Goal: Transaction & Acquisition: Purchase product/service

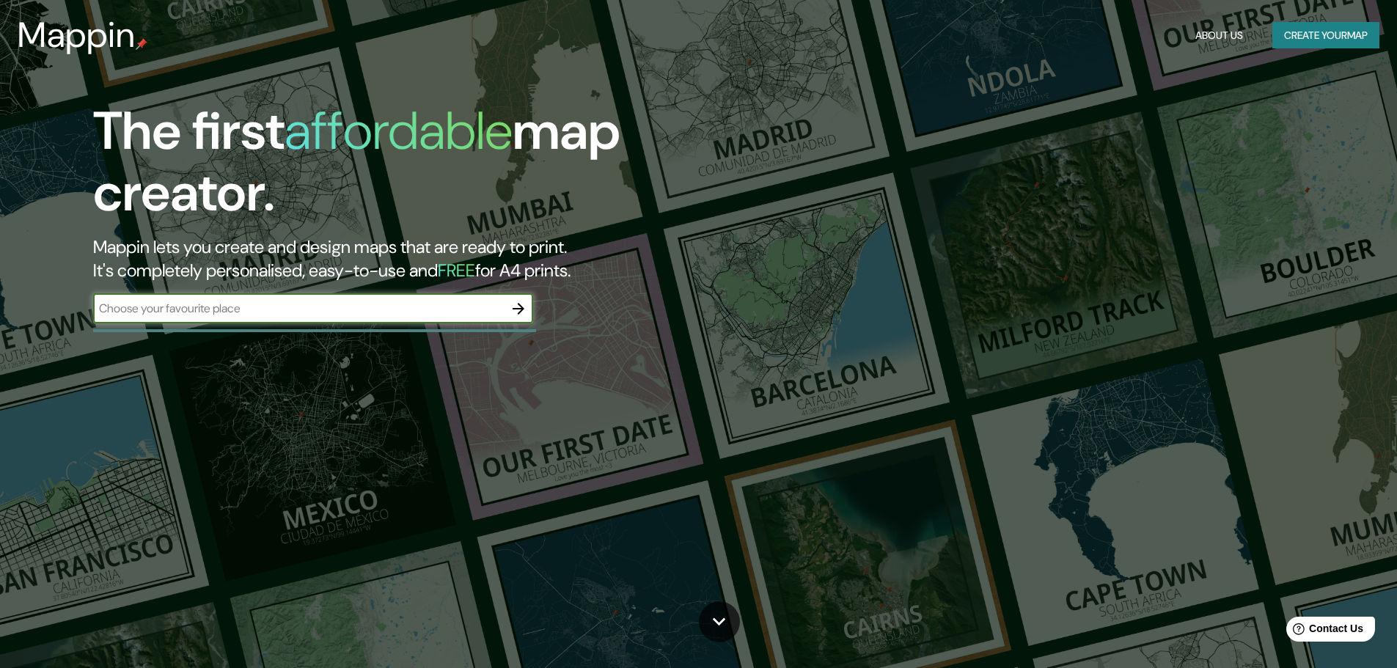
click at [373, 307] on input "text" at bounding box center [298, 308] width 411 height 17
click at [324, 310] on input "MEXICALI" at bounding box center [298, 308] width 411 height 17
type input "Mexicali"
click at [522, 304] on icon "button" at bounding box center [519, 309] width 18 height 18
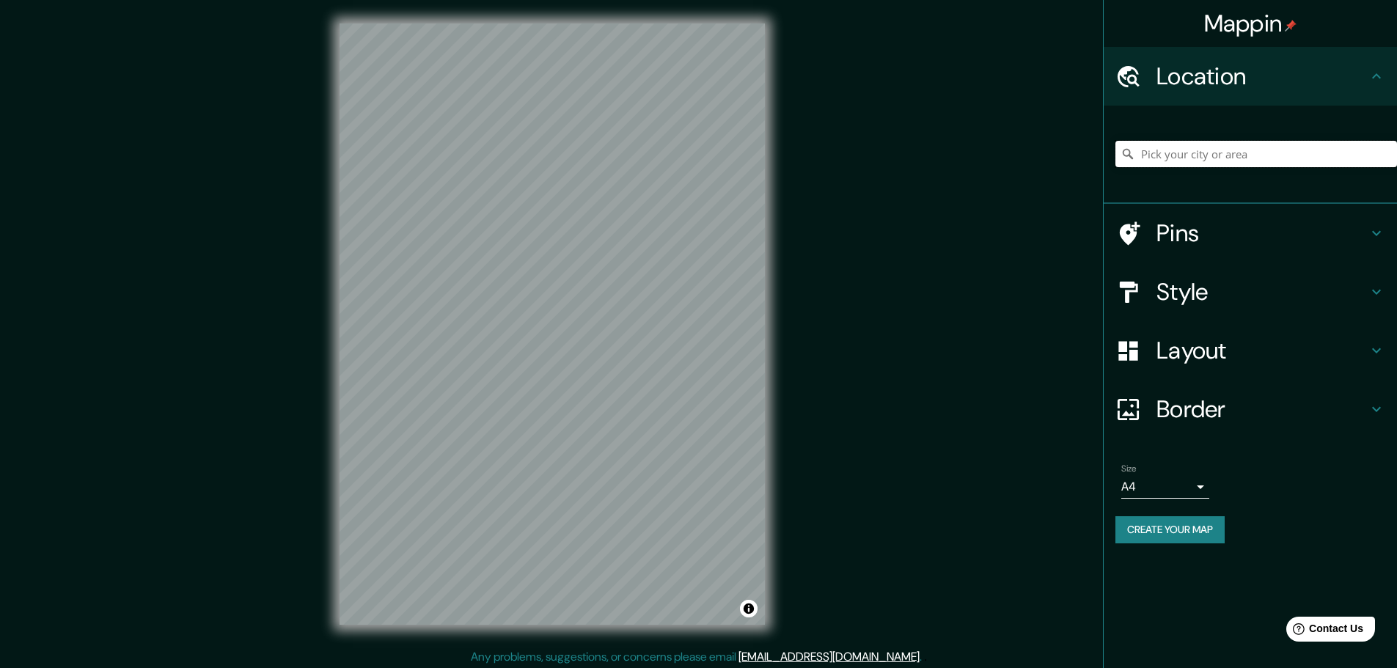
click at [1175, 162] on input "Pick your city or area" at bounding box center [1257, 154] width 282 height 26
click at [768, 352] on div "© Mapbox © OpenStreetMap Improve this map" at bounding box center [552, 324] width 472 height 648
click at [1193, 489] on body "Mappin Location Pins Style Layout Border Choose a border. Hint : you can make l…" at bounding box center [698, 334] width 1397 height 668
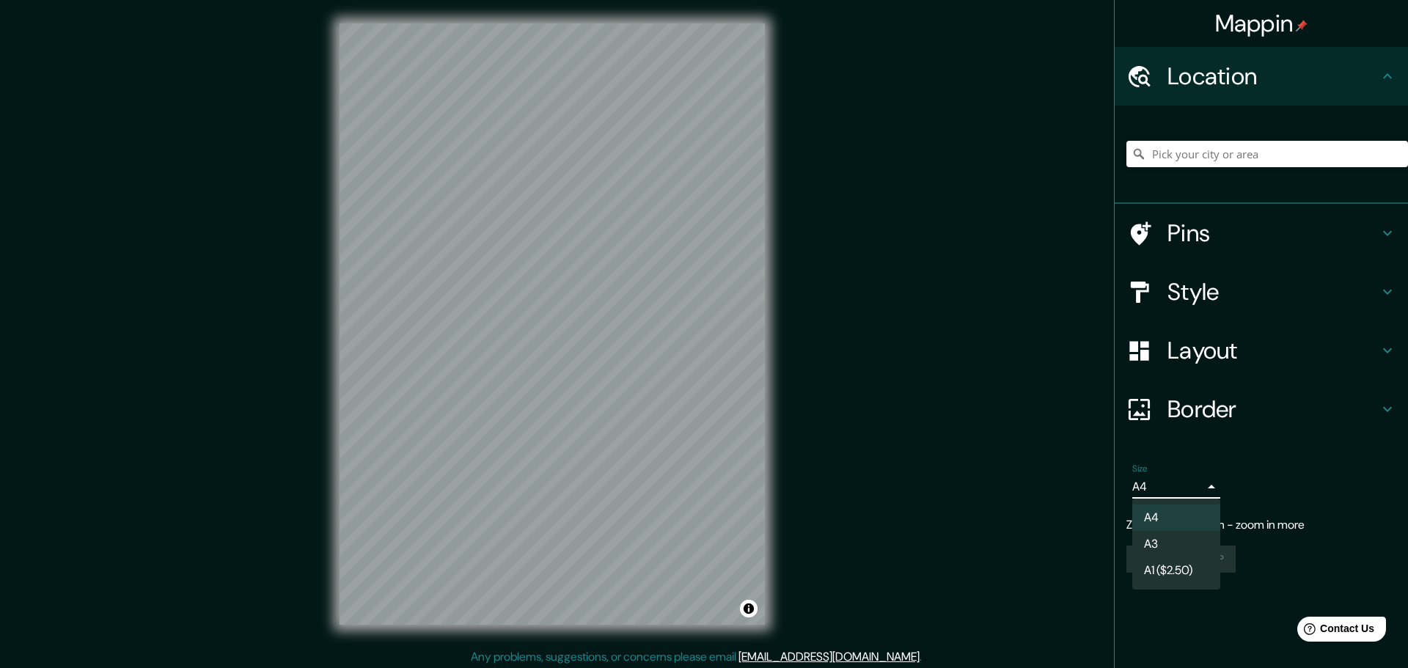
drag, startPoint x: 636, startPoint y: 370, endPoint x: 536, endPoint y: 363, distance: 100.0
click at [536, 363] on div at bounding box center [704, 334] width 1408 height 668
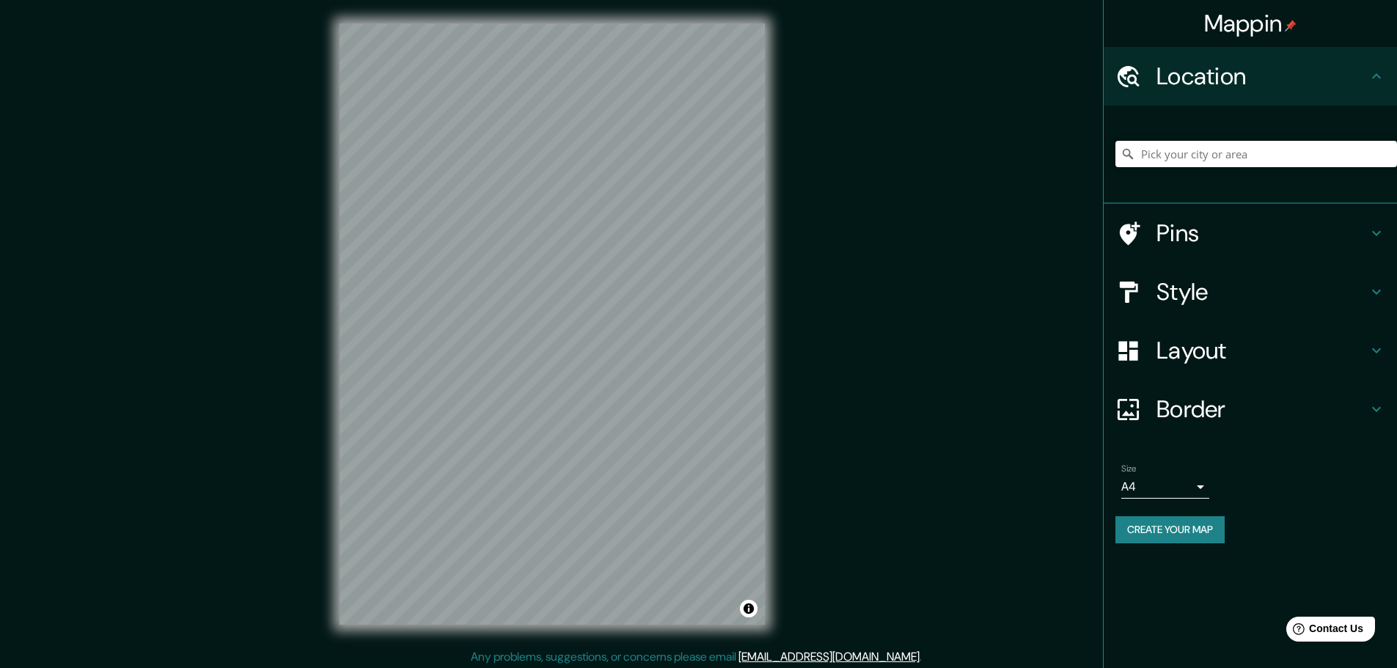
click at [1200, 143] on input "Pick your city or area" at bounding box center [1257, 154] width 282 height 26
click at [1275, 148] on input "Pick your city or area" at bounding box center [1257, 154] width 282 height 26
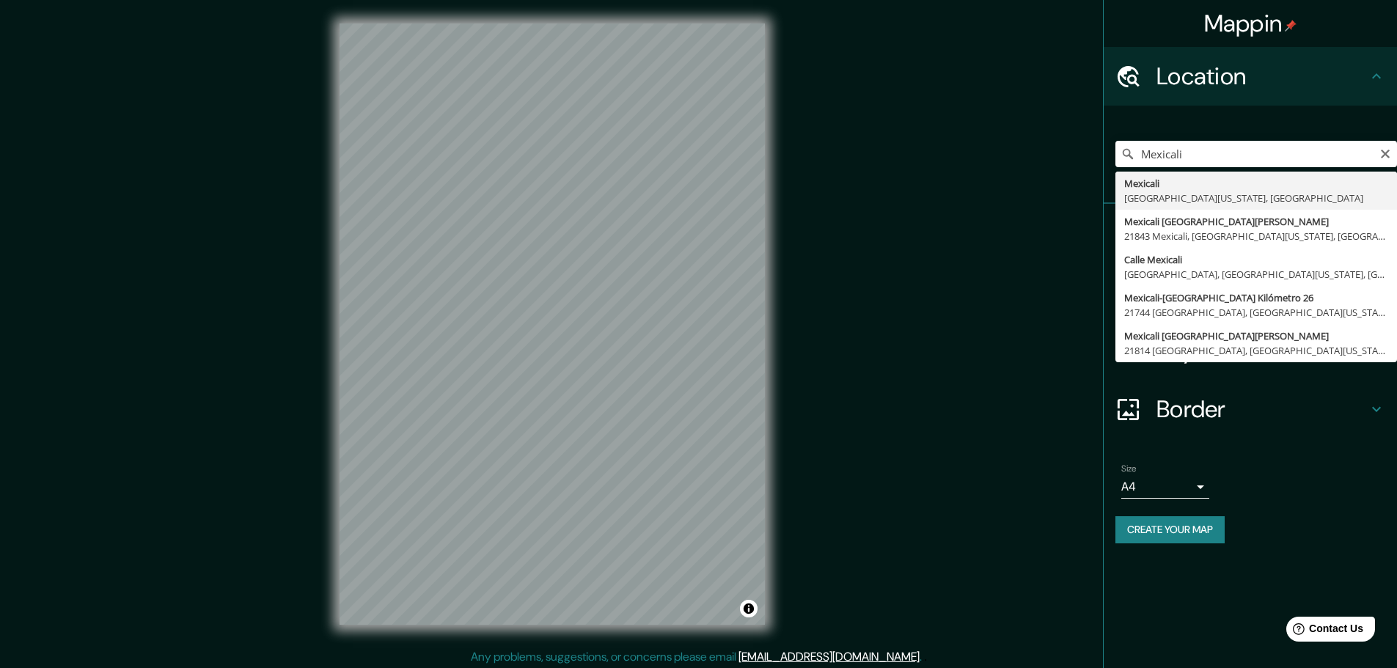
type input "Mexicali, [GEOGRAPHIC_DATA][US_STATE], [GEOGRAPHIC_DATA]"
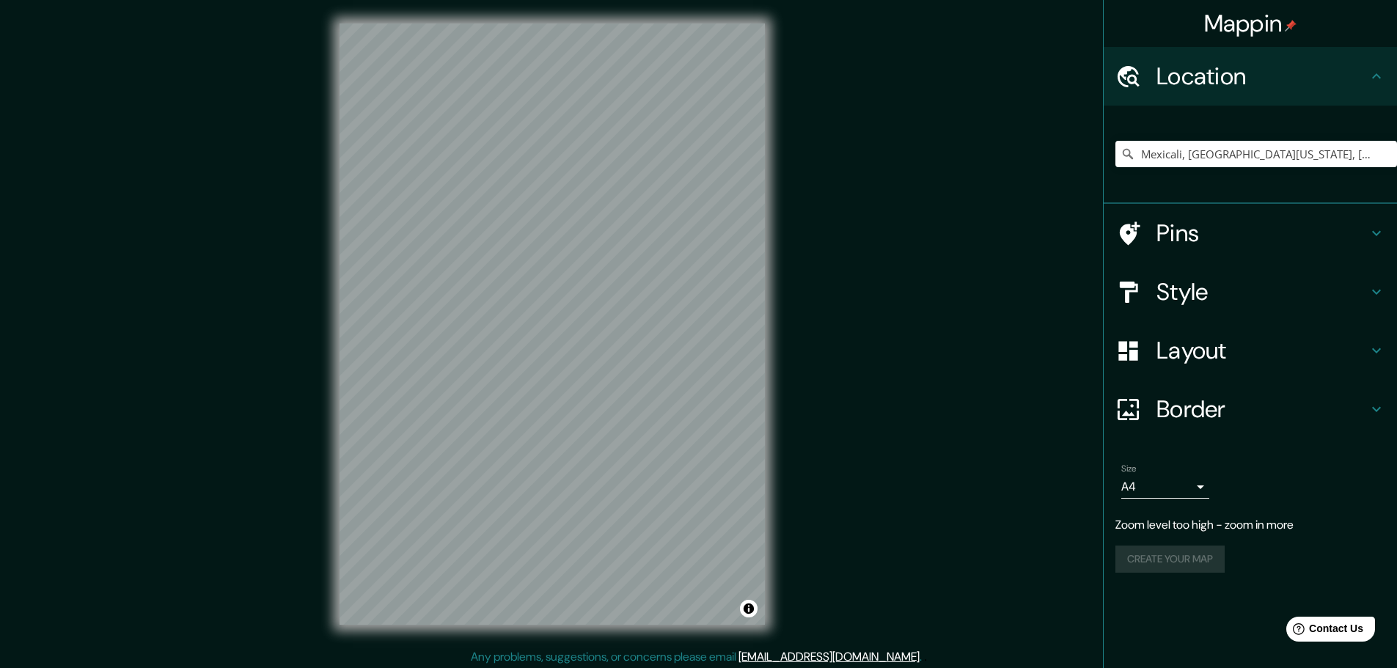
scroll to position [4, 0]
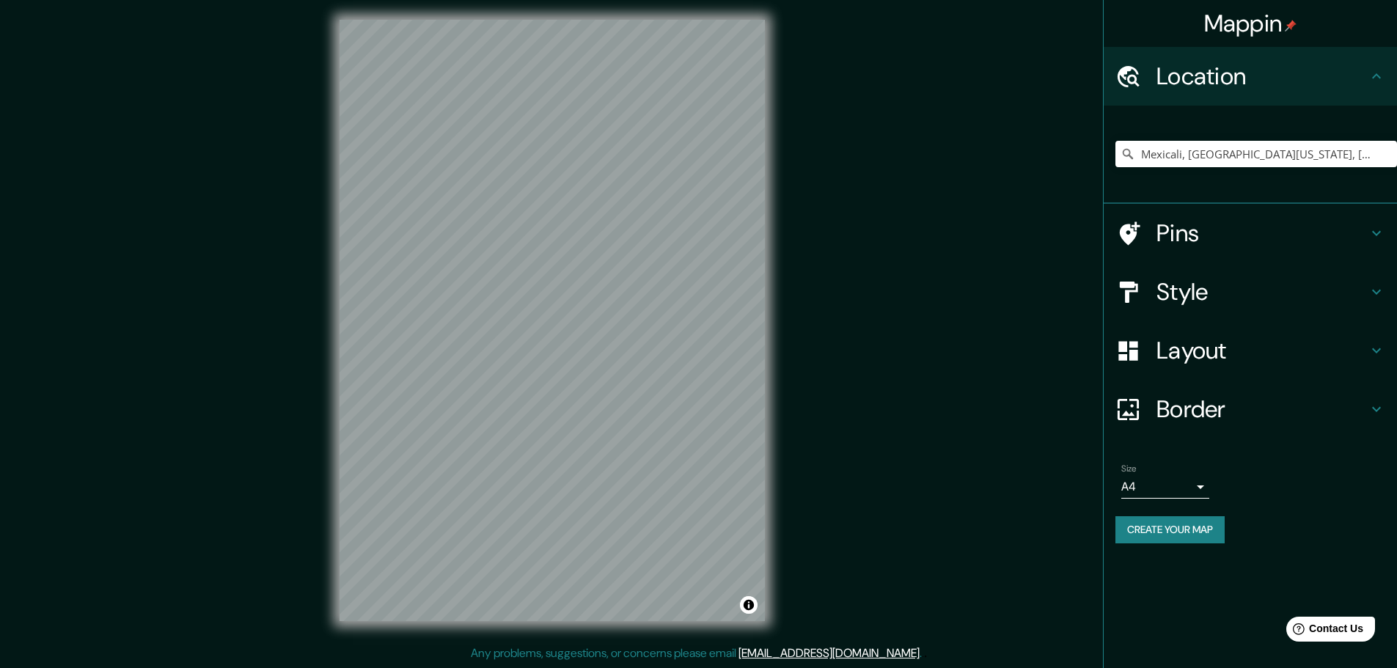
click at [802, 317] on div "Mappin Location [GEOGRAPHIC_DATA], [GEOGRAPHIC_DATA][US_STATE], [GEOGRAPHIC_DAT…" at bounding box center [698, 332] width 1397 height 672
click at [1200, 526] on button "Create your map" at bounding box center [1170, 529] width 109 height 27
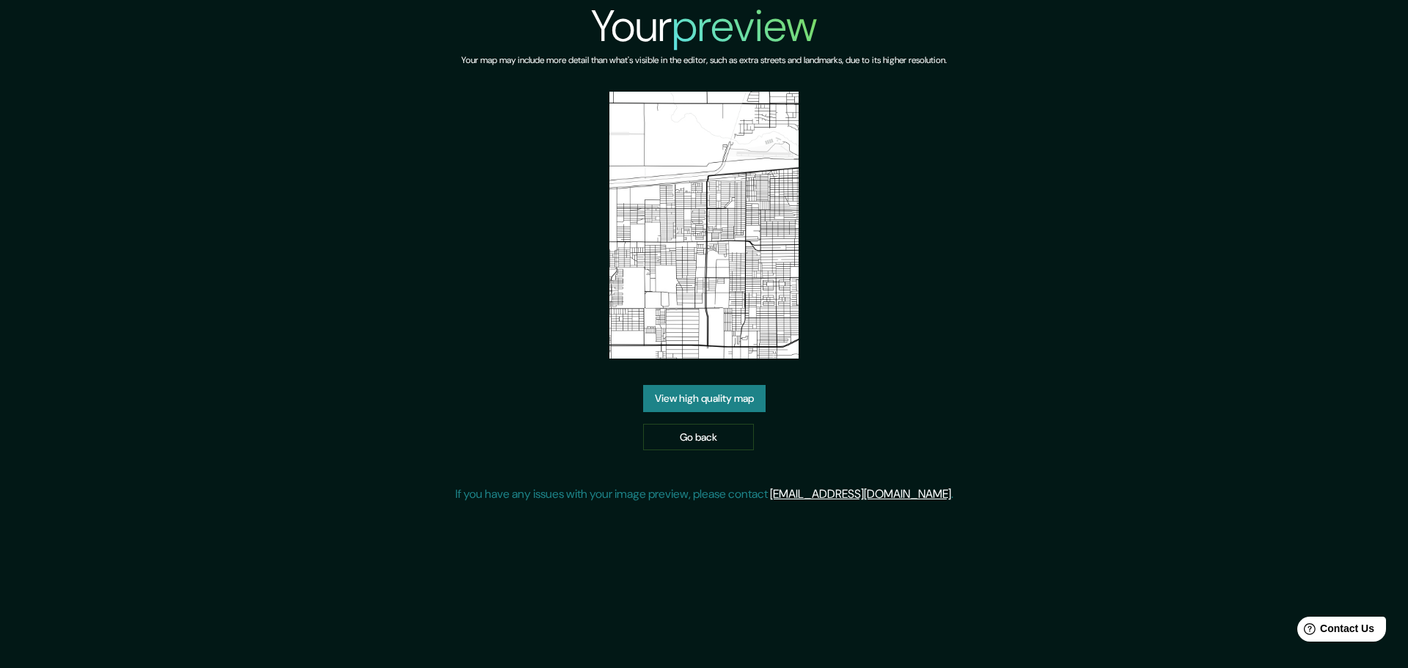
click at [739, 401] on link "View high quality map" at bounding box center [704, 398] width 122 height 27
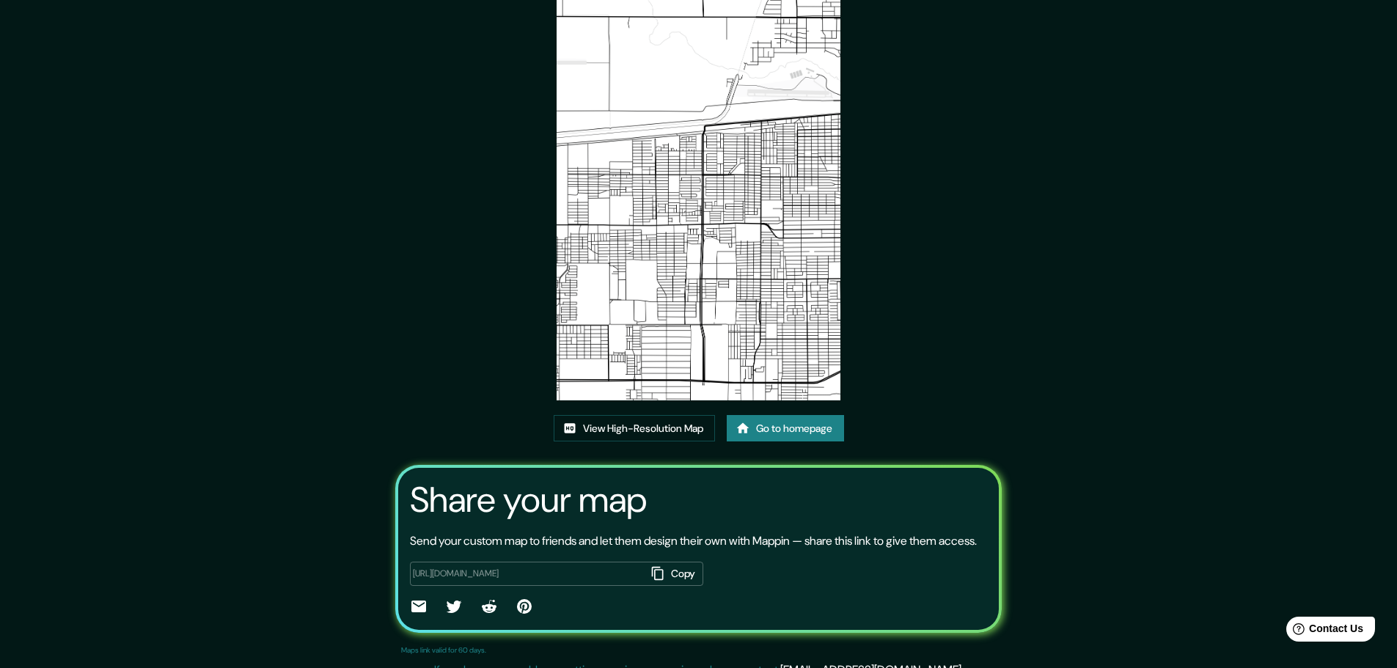
scroll to position [100, 0]
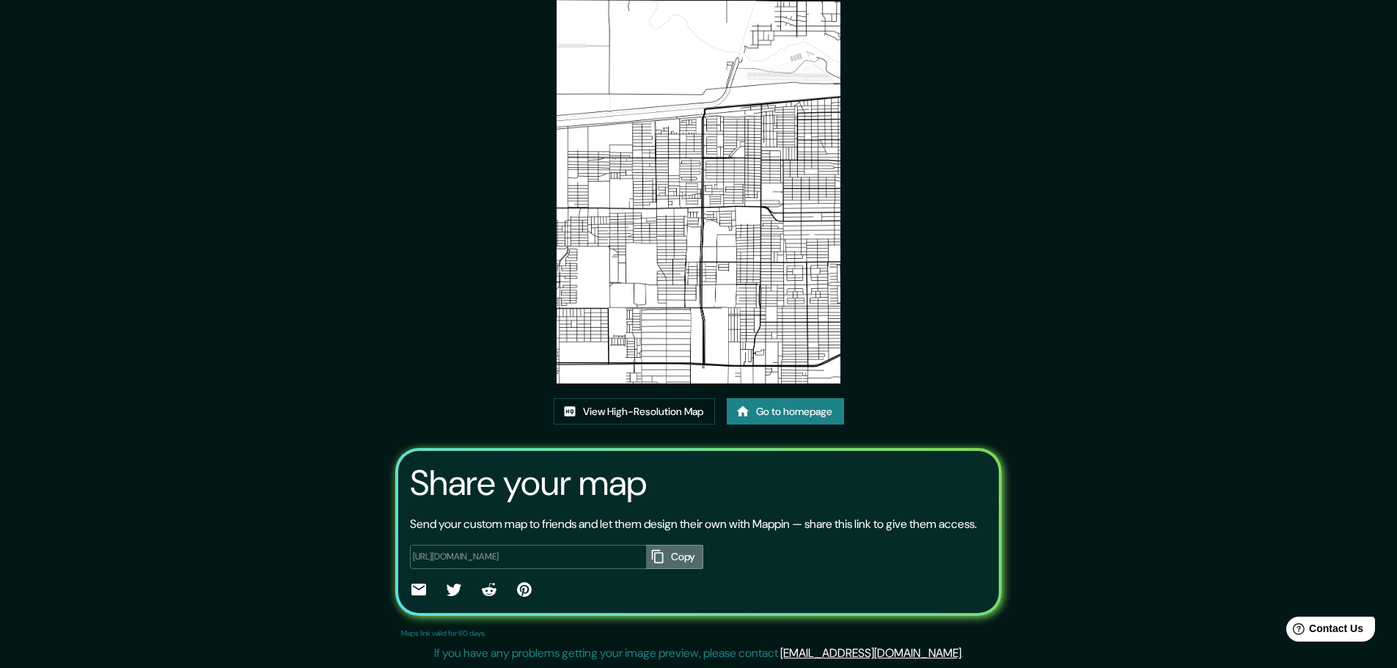
click at [684, 559] on button "Copy" at bounding box center [674, 557] width 57 height 24
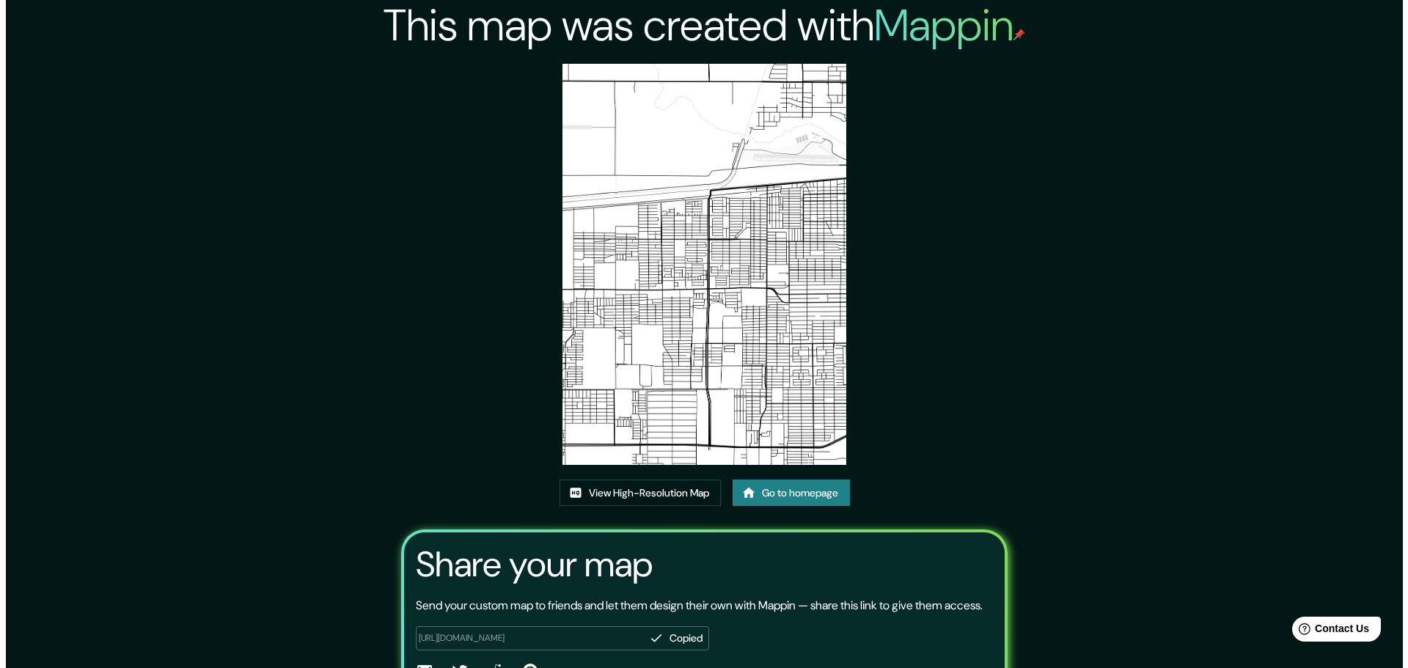
scroll to position [0, 0]
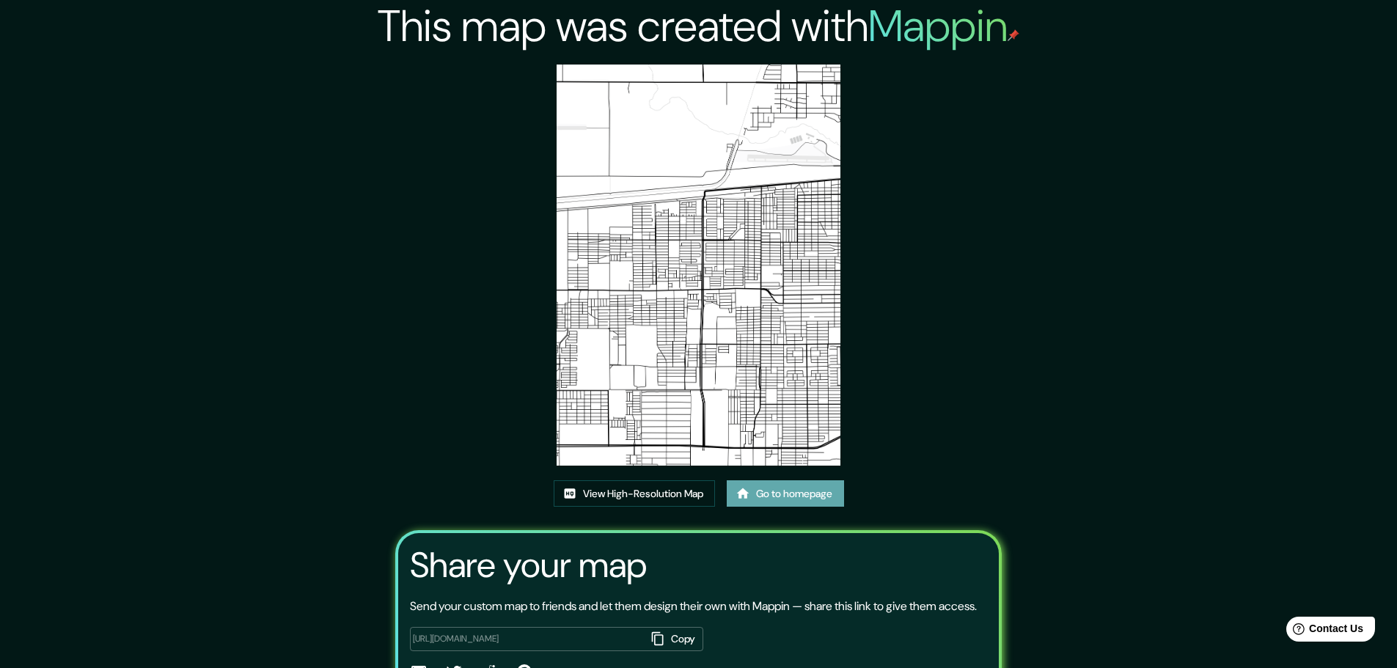
click at [787, 496] on link "Go to homepage" at bounding box center [785, 493] width 117 height 27
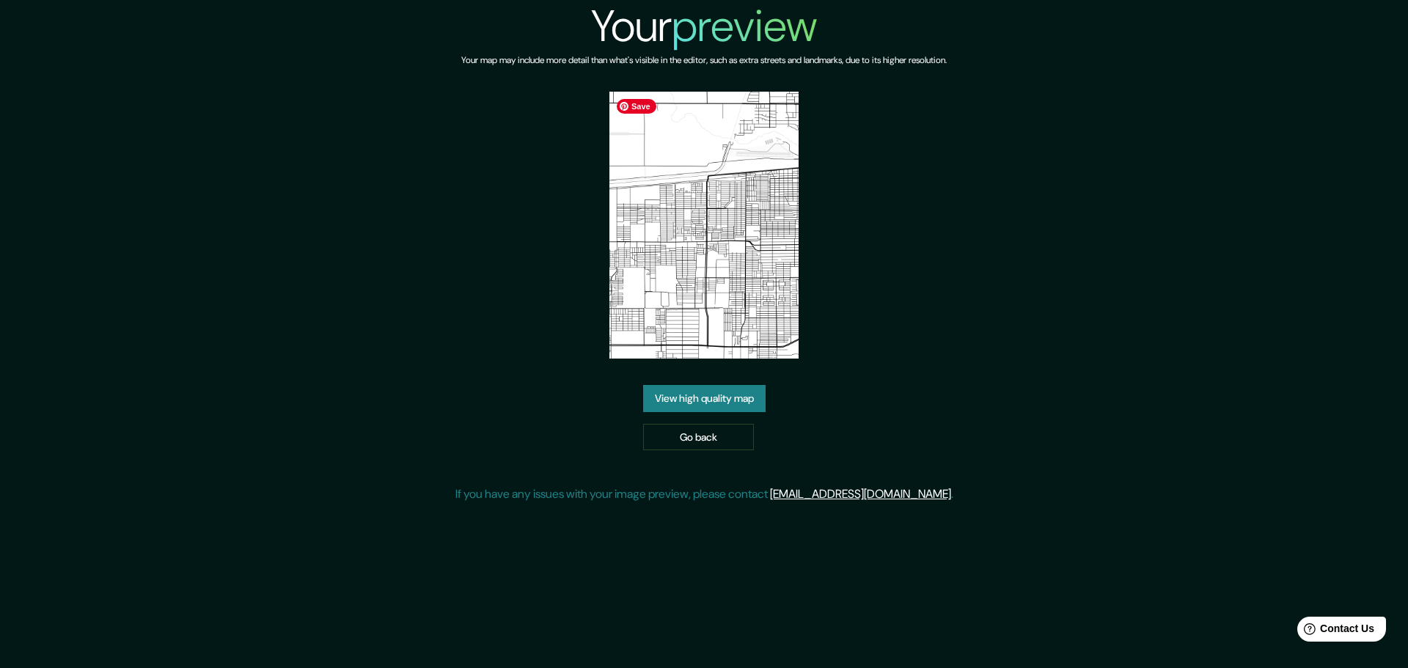
drag, startPoint x: 783, startPoint y: 403, endPoint x: 775, endPoint y: 400, distance: 8.6
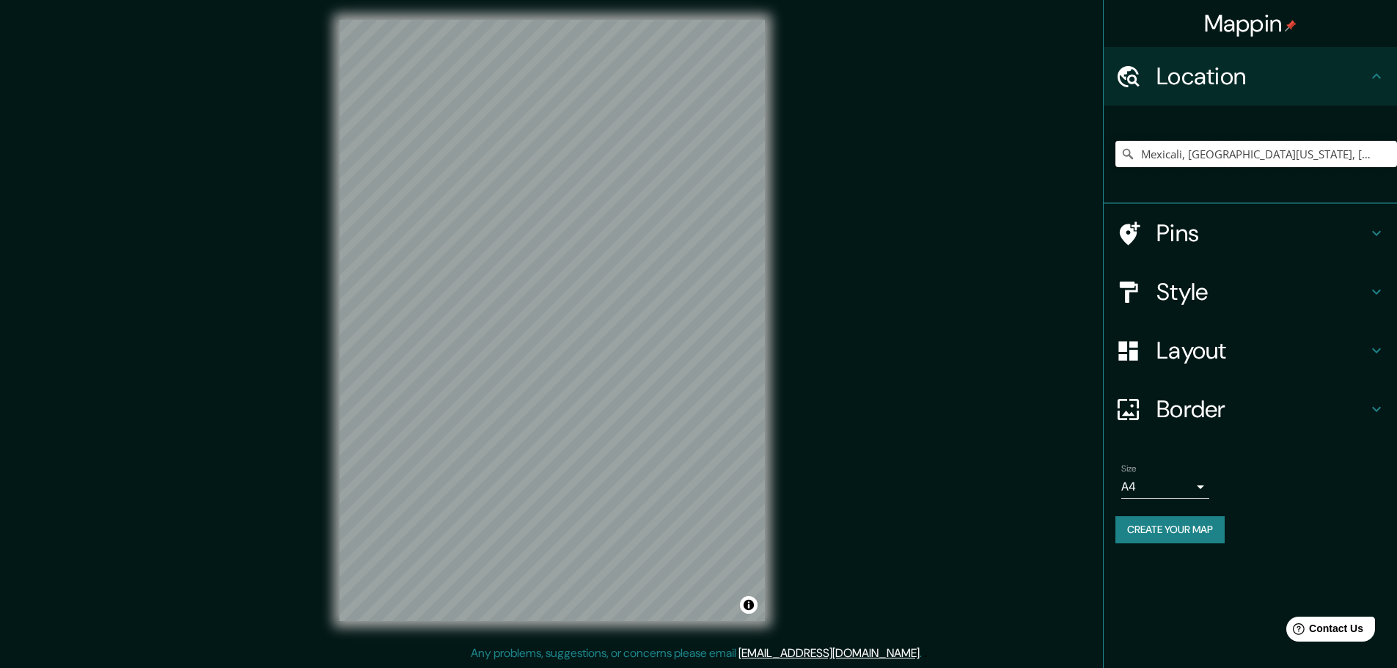
click at [1221, 150] on input "Mexicali, [GEOGRAPHIC_DATA][US_STATE], [GEOGRAPHIC_DATA]" at bounding box center [1257, 154] width 282 height 26
click at [1332, 152] on input "Mexicali, Baja California, México" at bounding box center [1257, 154] width 282 height 26
click at [1211, 290] on h4 "Style" at bounding box center [1262, 291] width 211 height 29
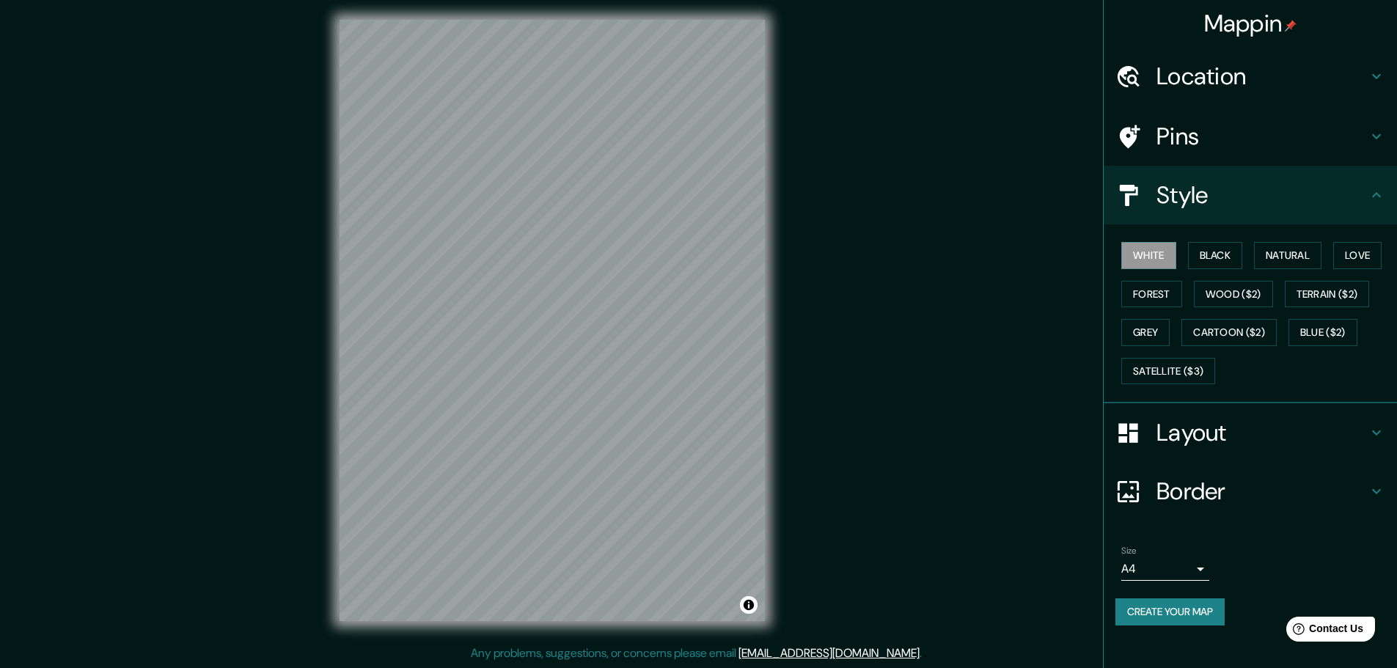
click at [766, 271] on div "© Mapbox © OpenStreetMap Improve this map" at bounding box center [552, 320] width 472 height 648
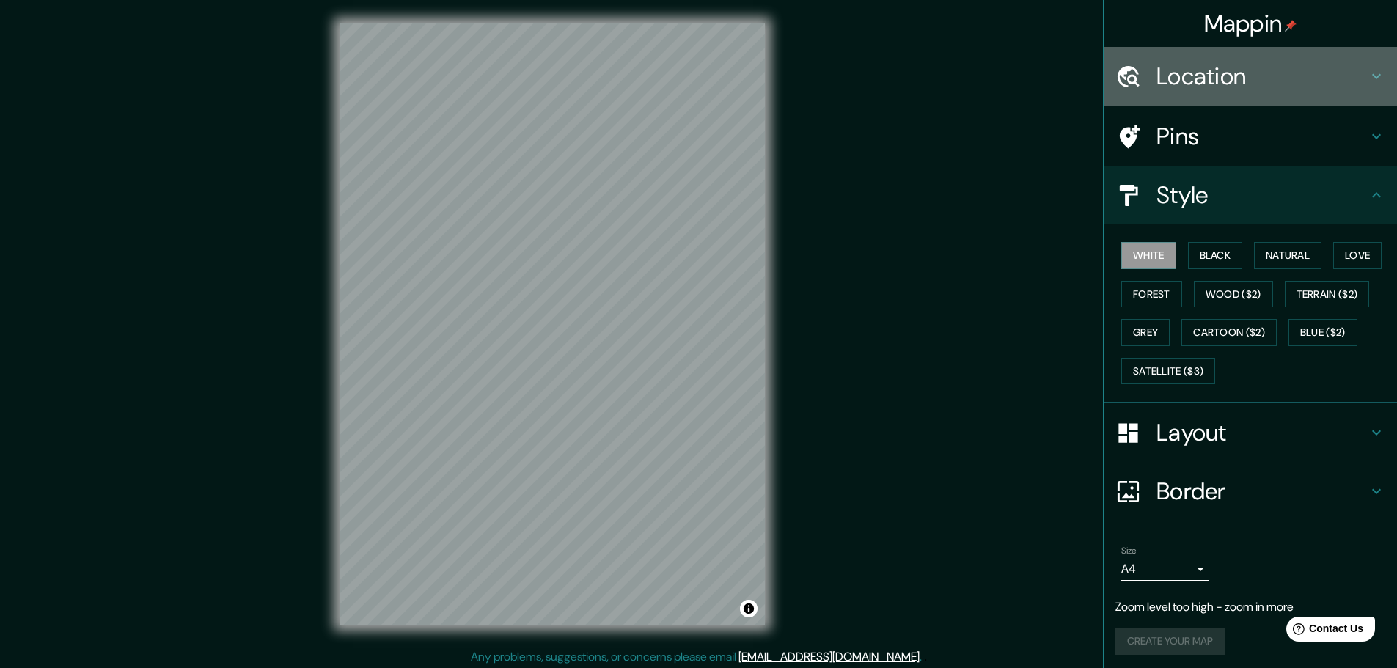
click at [1268, 83] on h4 "Location" at bounding box center [1262, 76] width 211 height 29
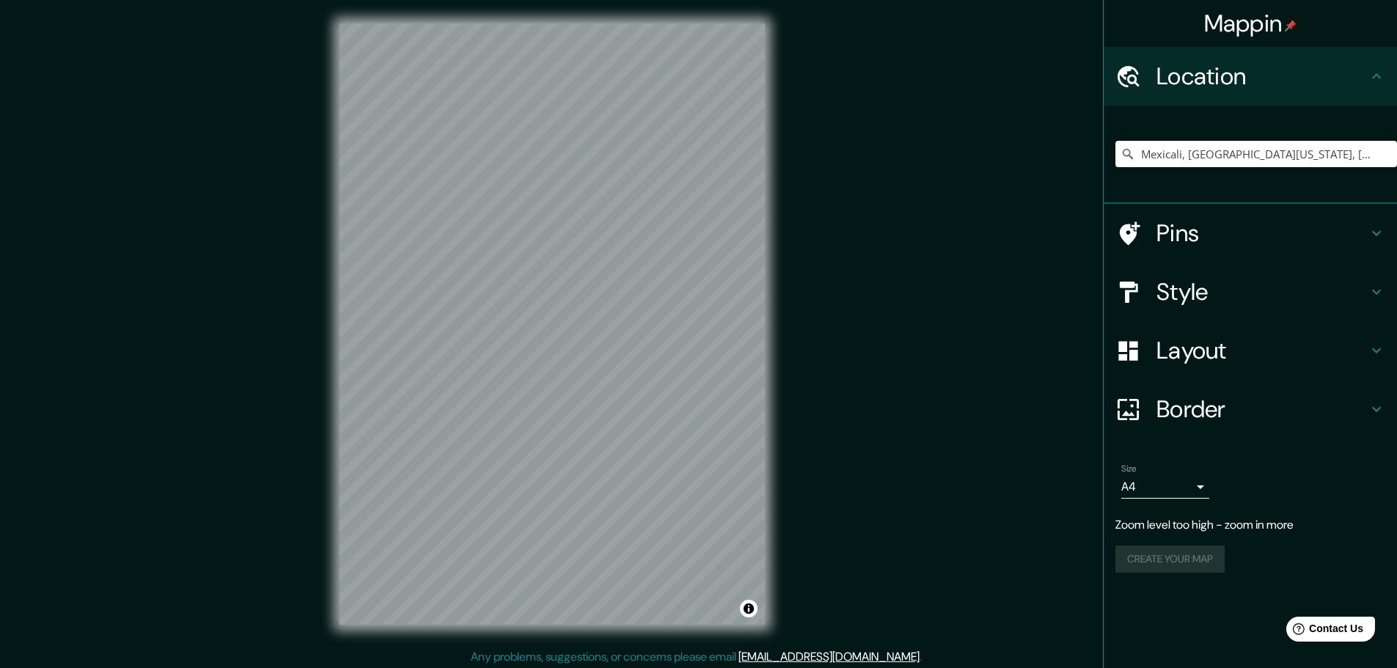
drag, startPoint x: 1195, startPoint y: 140, endPoint x: 1232, endPoint y: 150, distance: 38.6
click at [1196, 140] on div "Mexicali, Baja California, México" at bounding box center [1257, 153] width 282 height 73
click at [1342, 145] on input "Mexicali, [GEOGRAPHIC_DATA][US_STATE], [GEOGRAPHIC_DATA]" at bounding box center [1257, 154] width 282 height 26
click at [1331, 156] on input "Mexicali, [GEOGRAPHIC_DATA][US_STATE], [GEOGRAPHIC_DATA]" at bounding box center [1257, 154] width 282 height 26
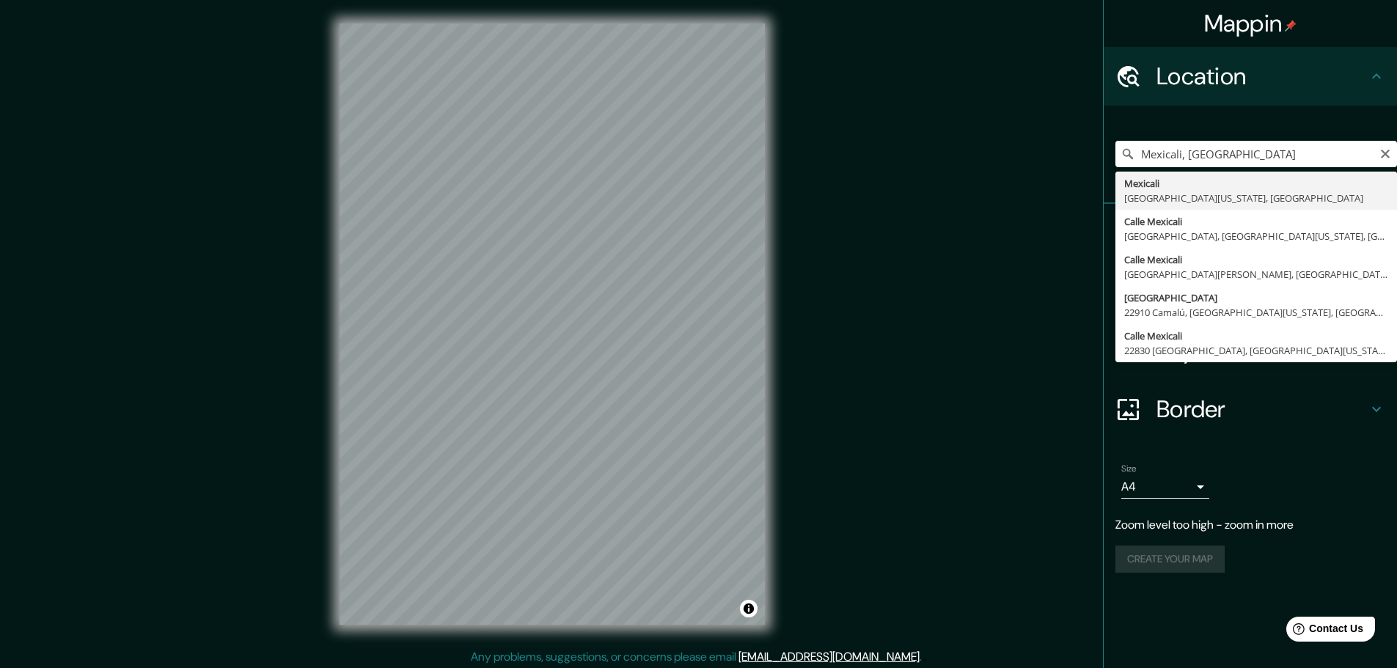
type input "Mexicali, [GEOGRAPHIC_DATA][US_STATE], [GEOGRAPHIC_DATA]"
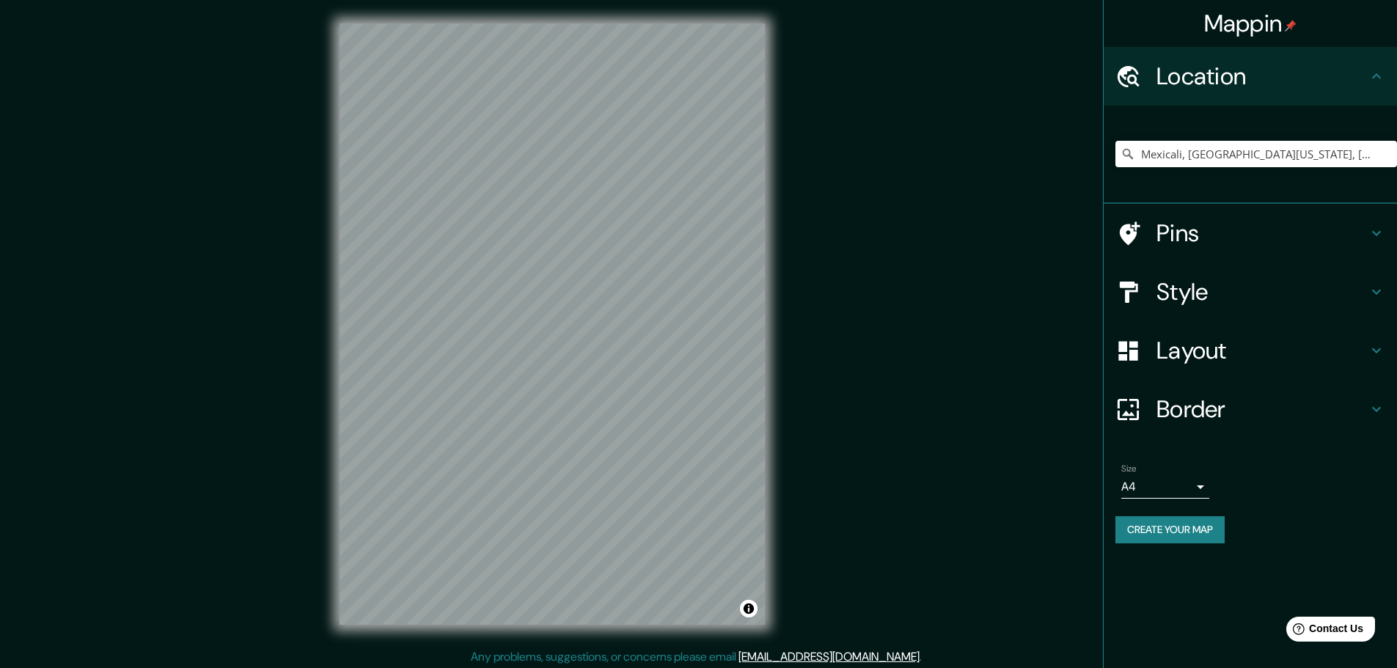
click at [918, 257] on div "Mappin Location [GEOGRAPHIC_DATA], [GEOGRAPHIC_DATA][US_STATE], [GEOGRAPHIC_DAT…" at bounding box center [698, 336] width 1397 height 672
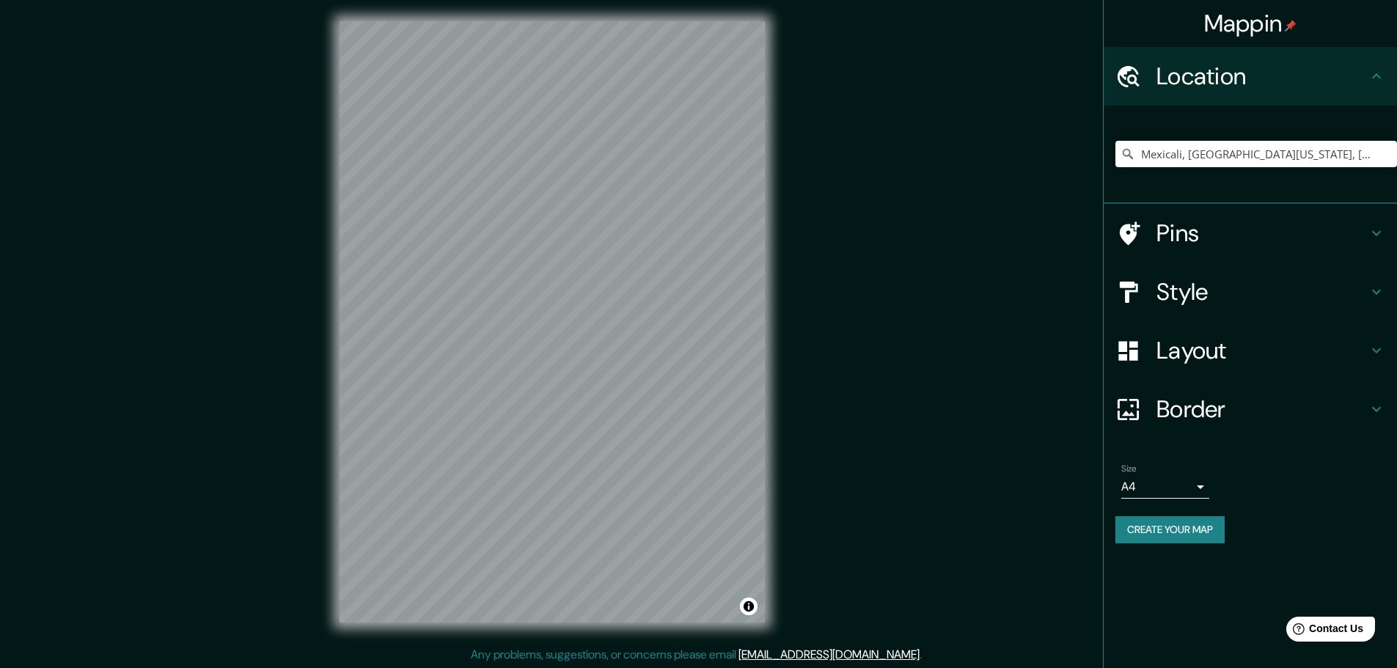
scroll to position [4, 0]
click at [1154, 292] on div at bounding box center [1136, 292] width 41 height 26
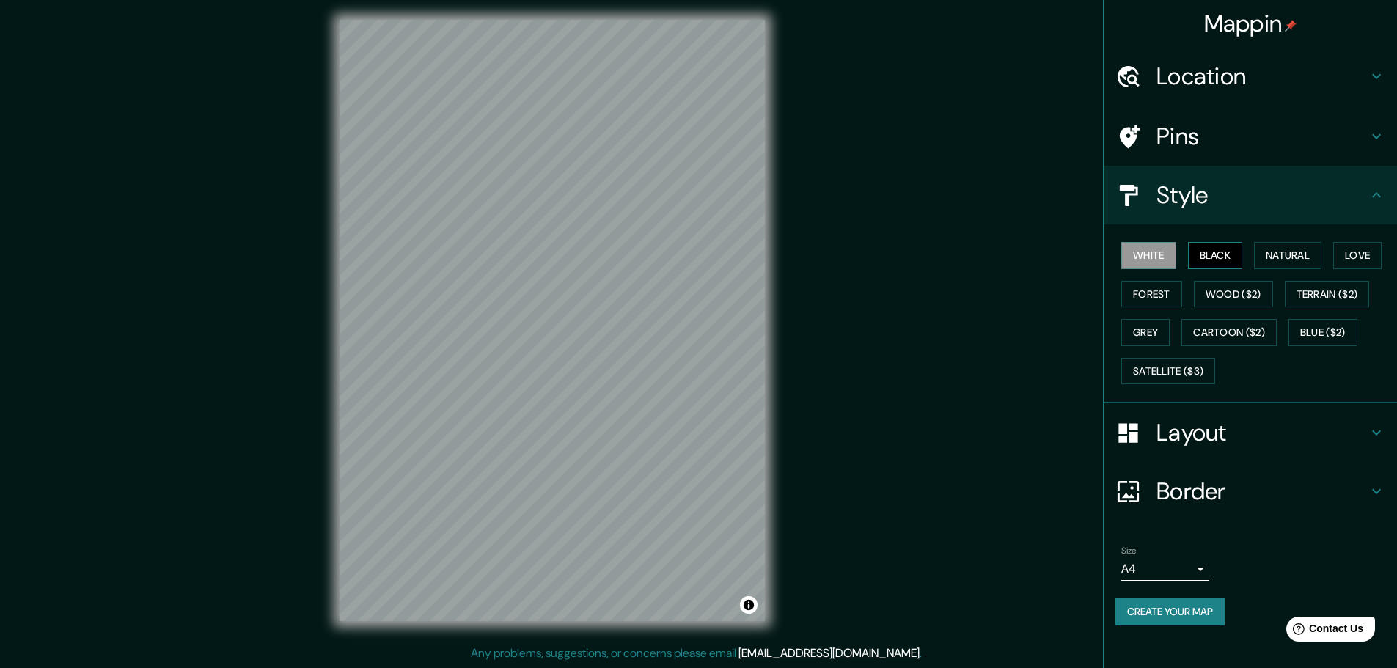
click at [1212, 266] on button "Black" at bounding box center [1215, 255] width 55 height 27
click at [1285, 257] on button "Natural" at bounding box center [1287, 255] width 67 height 27
click at [1360, 266] on button "Love" at bounding box center [1357, 255] width 48 height 27
click at [1319, 250] on button "Natural" at bounding box center [1287, 255] width 67 height 27
click at [1232, 296] on button "Wood ($2)" at bounding box center [1233, 294] width 79 height 27
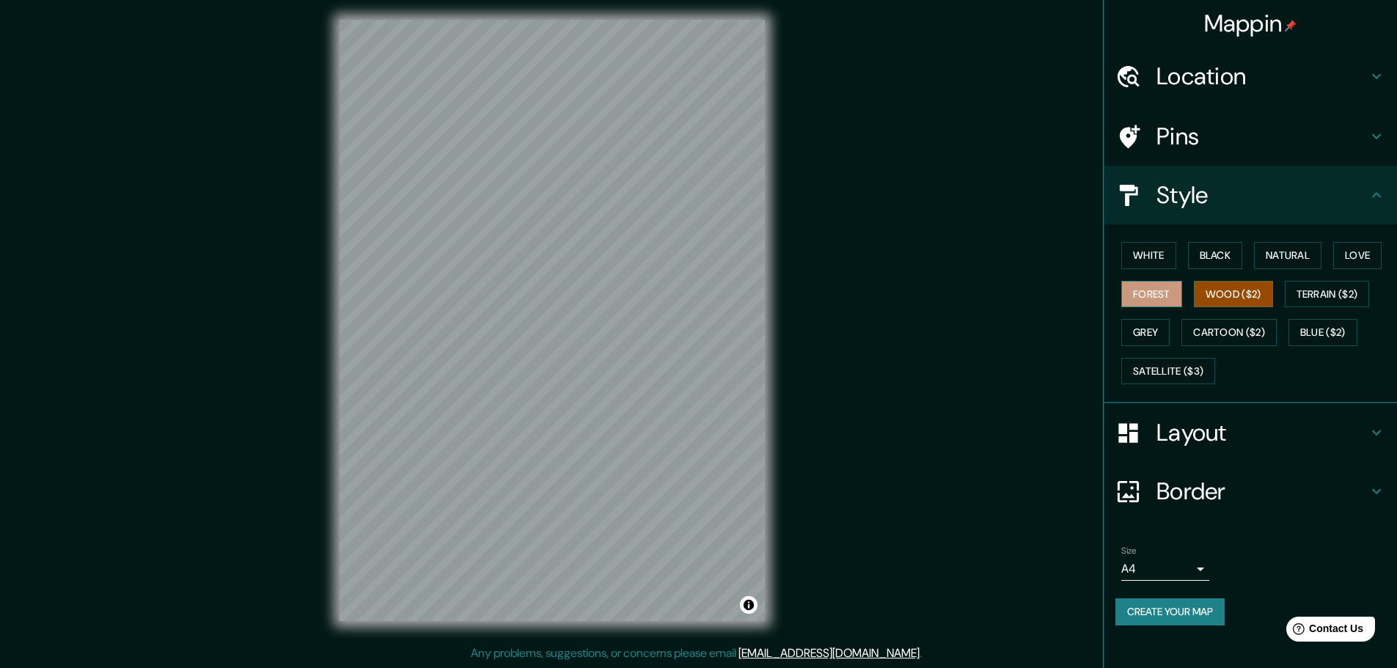
click at [1139, 297] on button "Forest" at bounding box center [1151, 294] width 61 height 27
click at [1149, 338] on button "Grey" at bounding box center [1145, 332] width 48 height 27
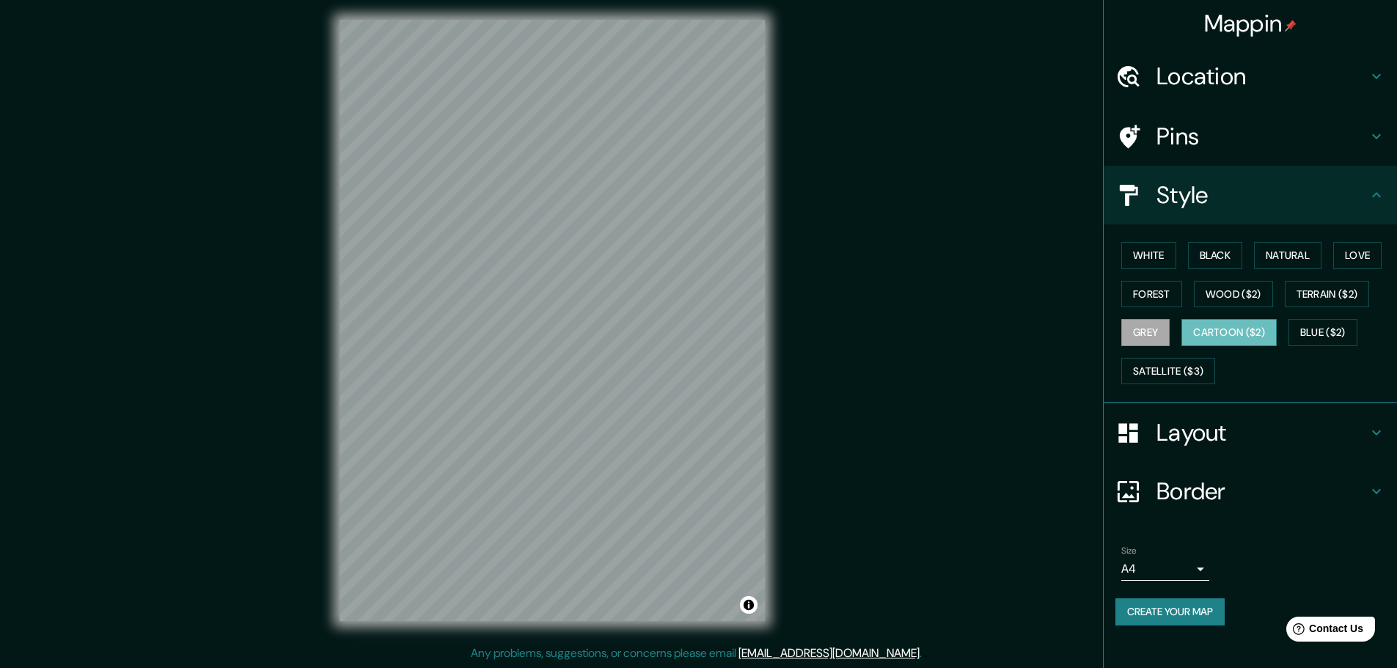
click at [1231, 336] on button "Cartoon ($2)" at bounding box center [1229, 332] width 95 height 27
click at [1337, 337] on button "Blue ($2)" at bounding box center [1323, 332] width 69 height 27
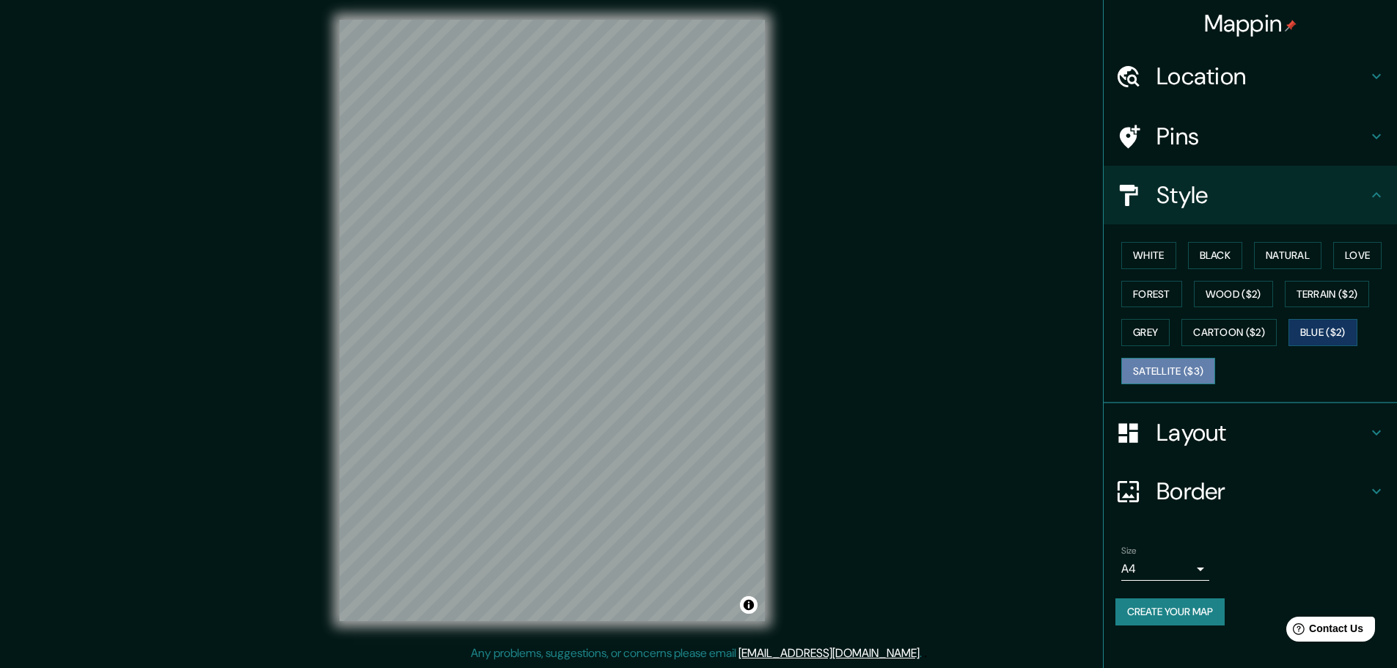
click at [1193, 384] on button "Satellite ($3)" at bounding box center [1168, 371] width 94 height 27
click at [1243, 424] on h4 "Layout" at bounding box center [1262, 432] width 211 height 29
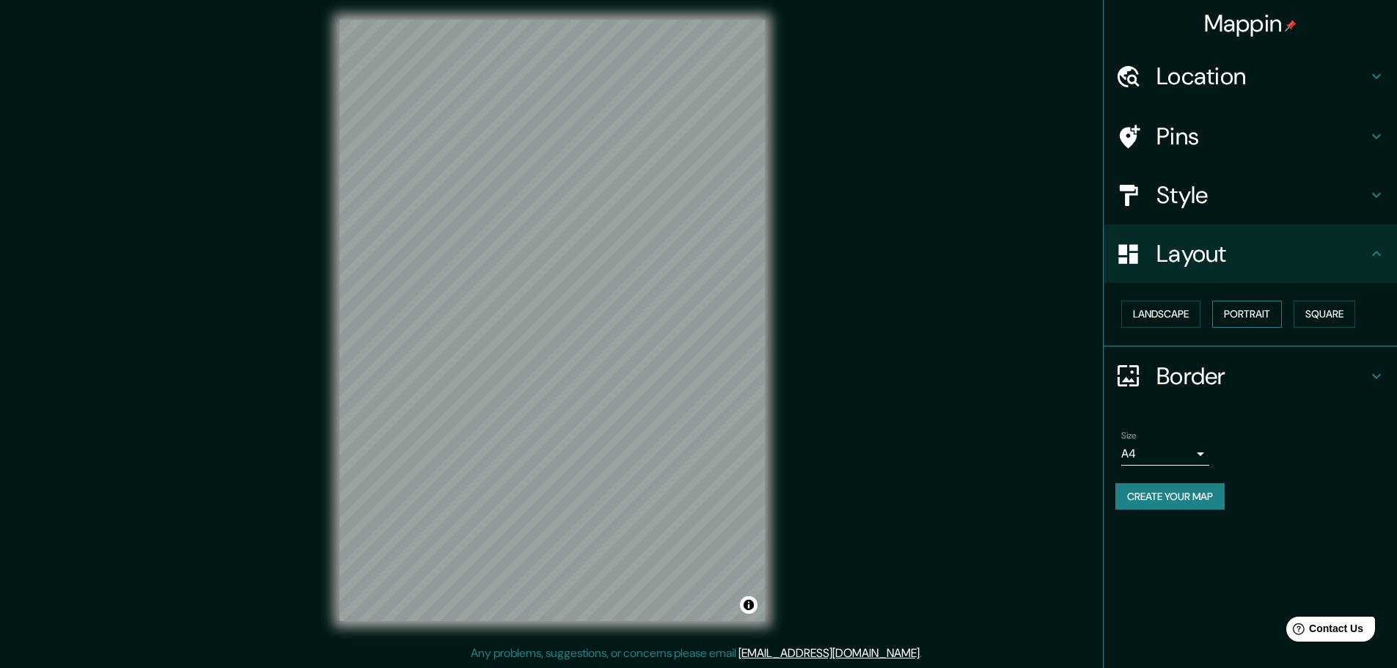
click at [1276, 313] on button "Portrait" at bounding box center [1247, 314] width 70 height 27
click at [1177, 321] on button "Landscape" at bounding box center [1160, 314] width 79 height 27
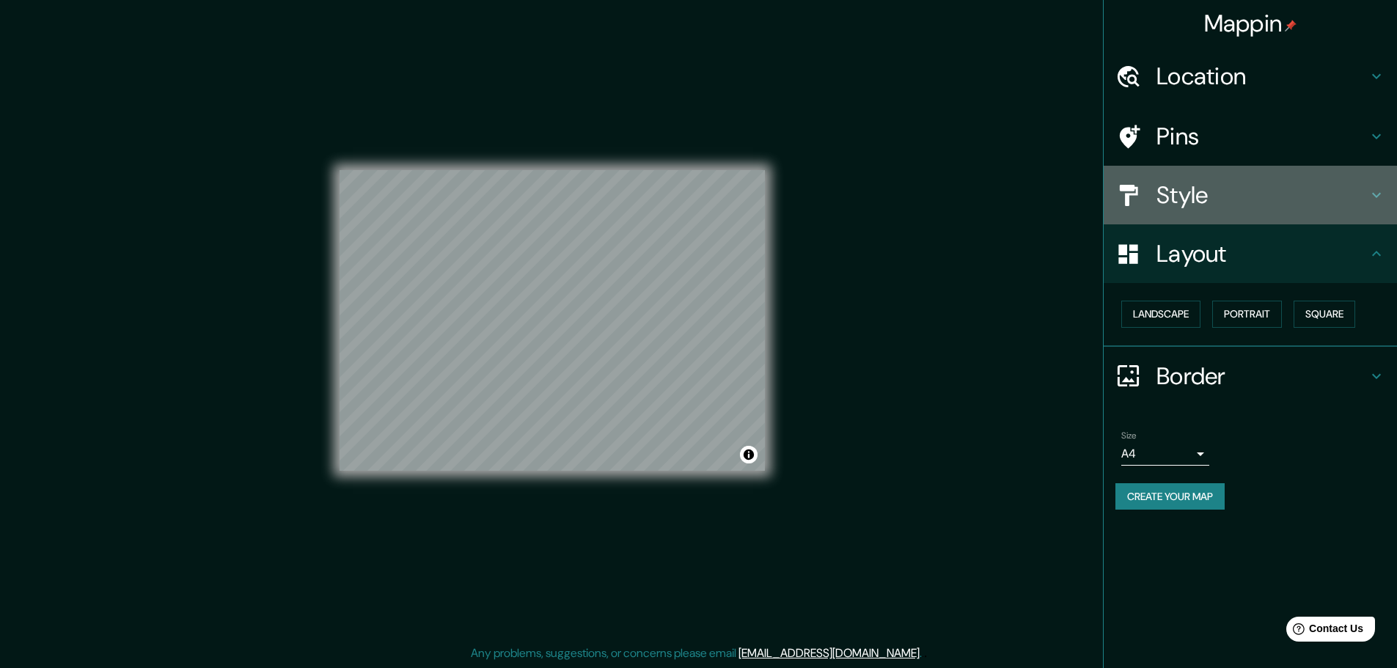
click at [1229, 202] on h4 "Style" at bounding box center [1262, 194] width 211 height 29
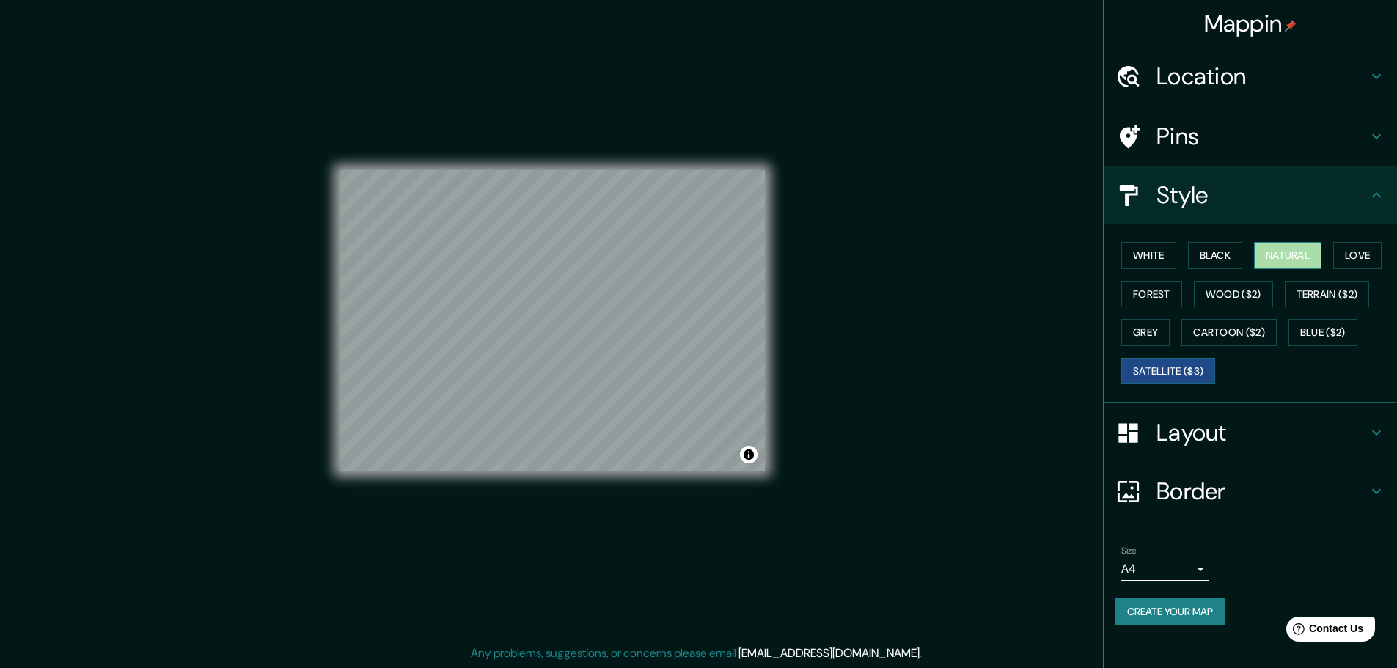
click at [1302, 257] on button "Natural" at bounding box center [1287, 255] width 67 height 27
click at [1199, 371] on button "Satellite ($3)" at bounding box center [1168, 371] width 94 height 27
click at [1285, 252] on button "Natural" at bounding box center [1287, 255] width 67 height 27
click at [1197, 621] on button "Create your map" at bounding box center [1170, 612] width 109 height 27
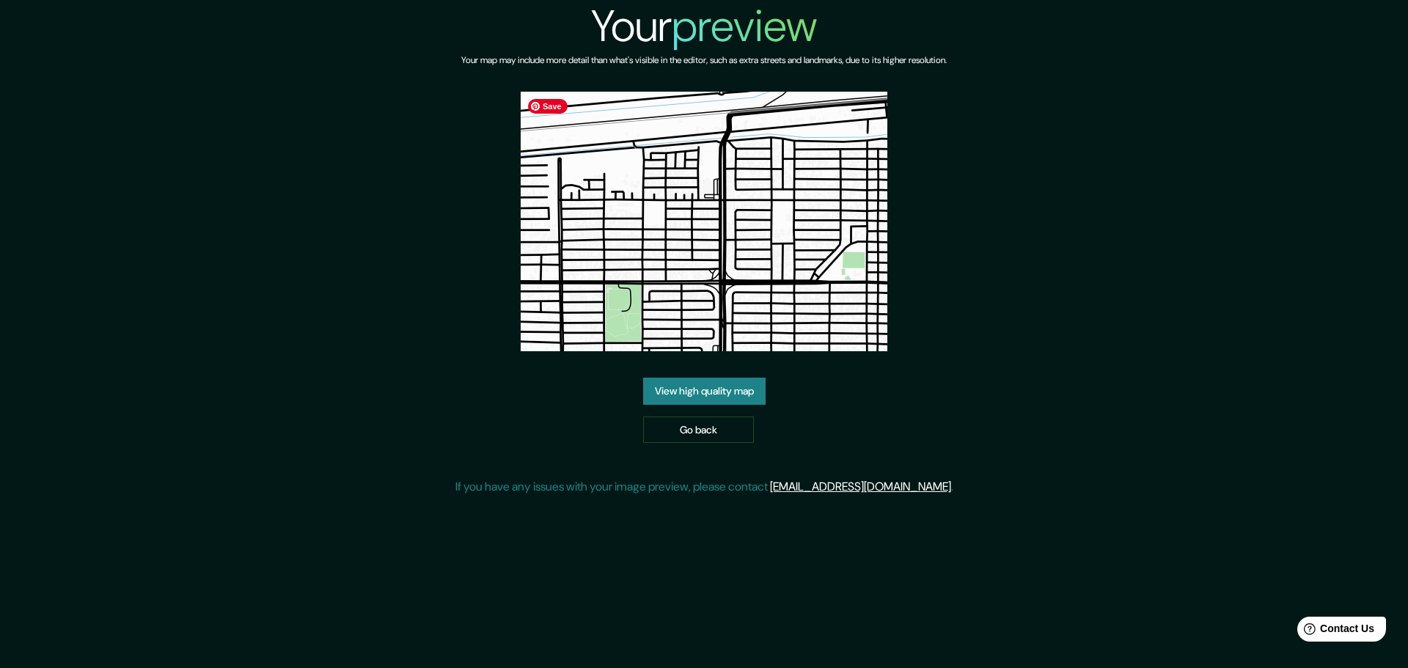
click at [741, 233] on img at bounding box center [704, 222] width 367 height 260
